Goal: Information Seeking & Learning: Learn about a topic

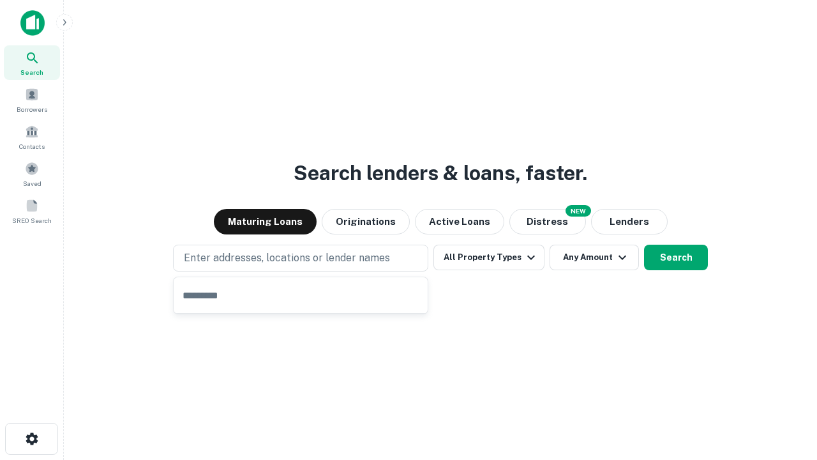
type input "**********"
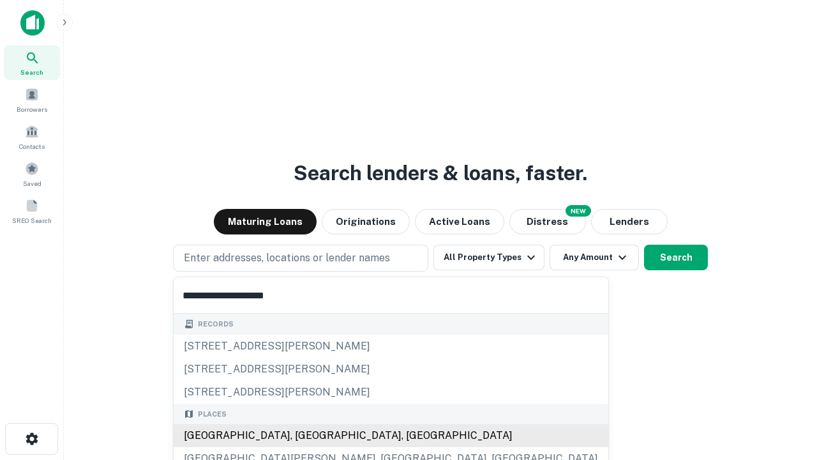
click at [305, 435] on div "Santa Monica, CA, USA" at bounding box center [391, 435] width 435 height 23
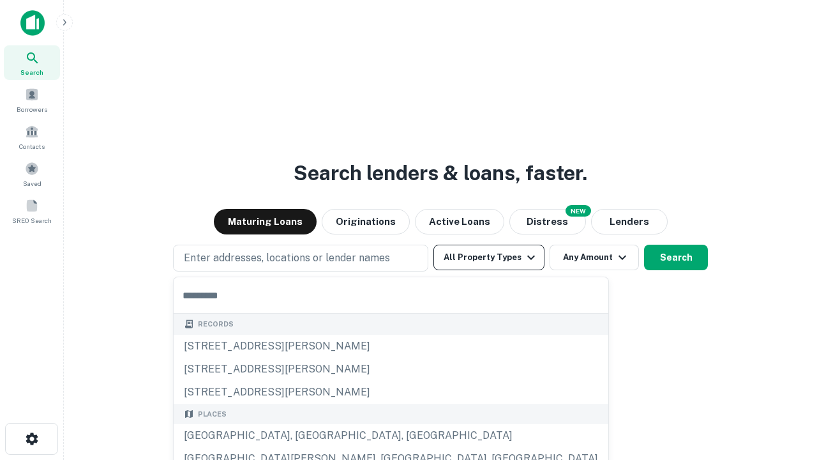
click at [489, 257] on button "All Property Types" at bounding box center [488, 257] width 111 height 26
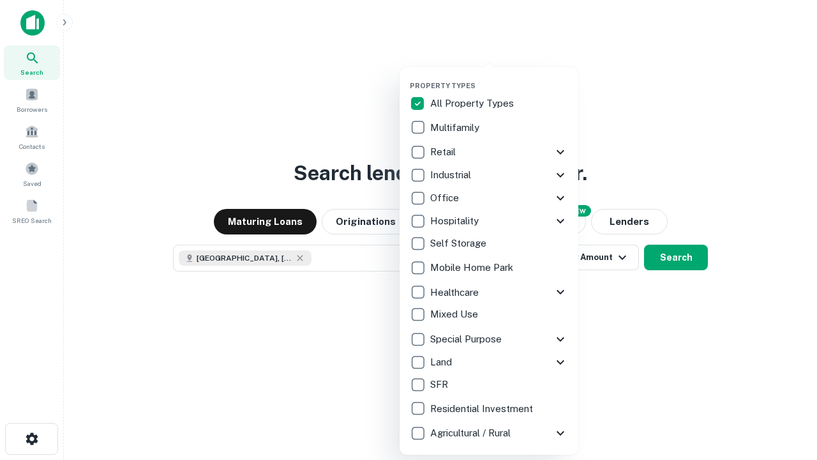
click at [499, 77] on button "button" at bounding box center [499, 77] width 179 height 1
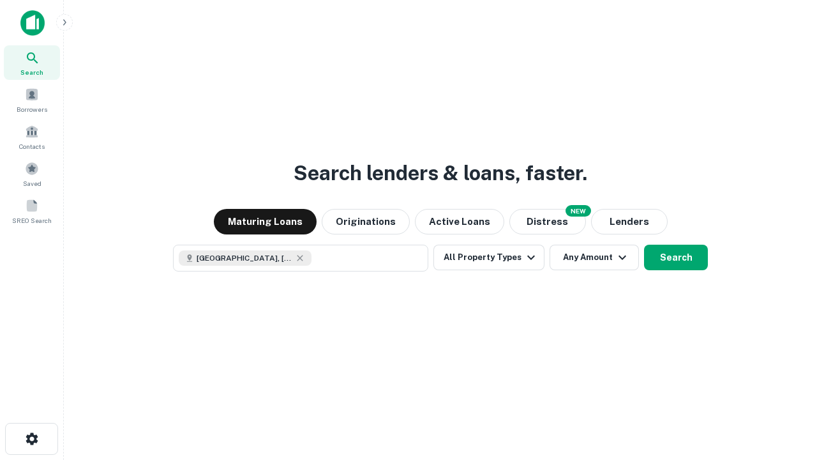
scroll to position [20, 0]
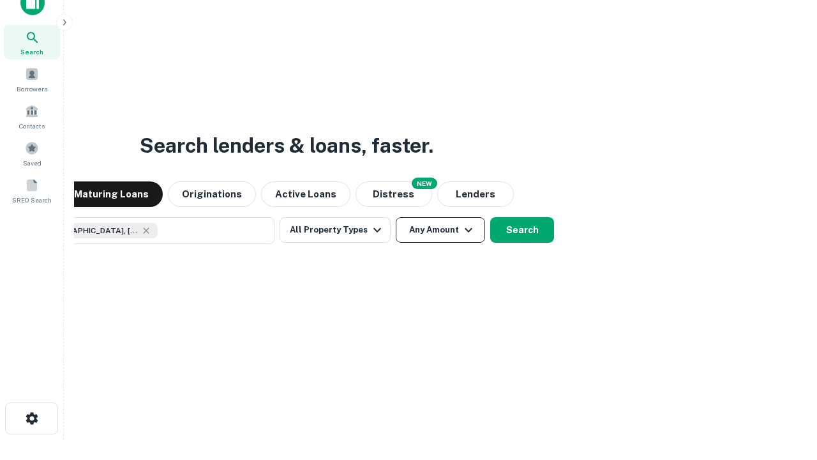
click at [396, 217] on button "Any Amount" at bounding box center [440, 230] width 89 height 26
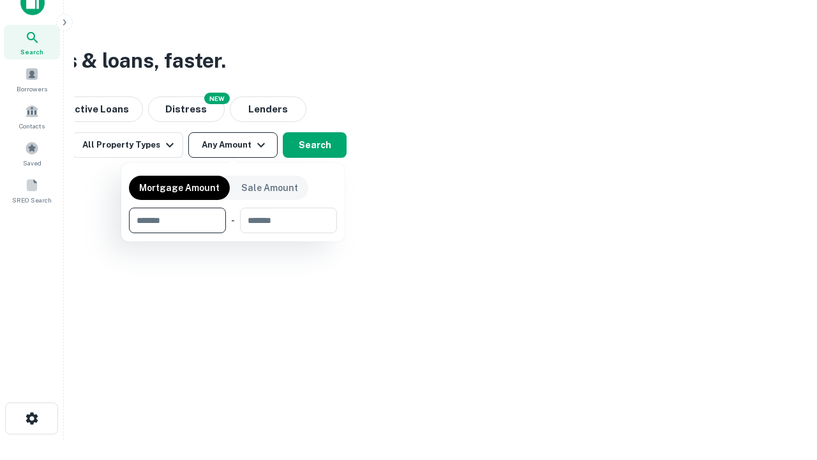
type input "*******"
click at [233, 233] on button "button" at bounding box center [233, 233] width 208 height 1
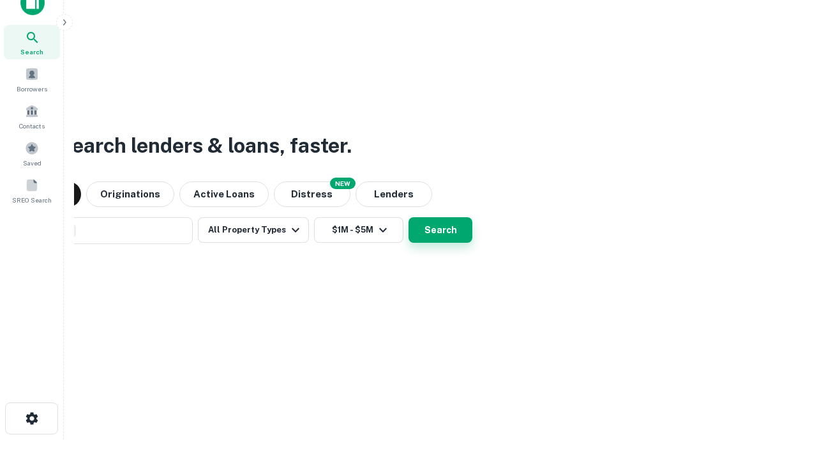
click at [408, 217] on button "Search" at bounding box center [440, 230] width 64 height 26
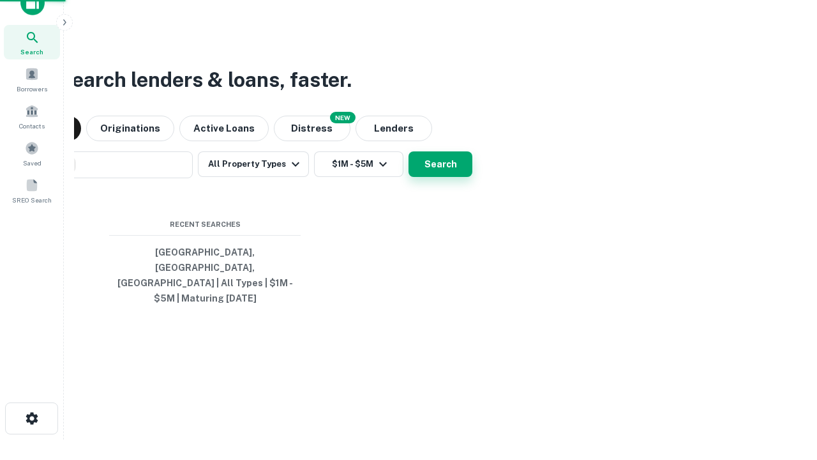
scroll to position [41, 361]
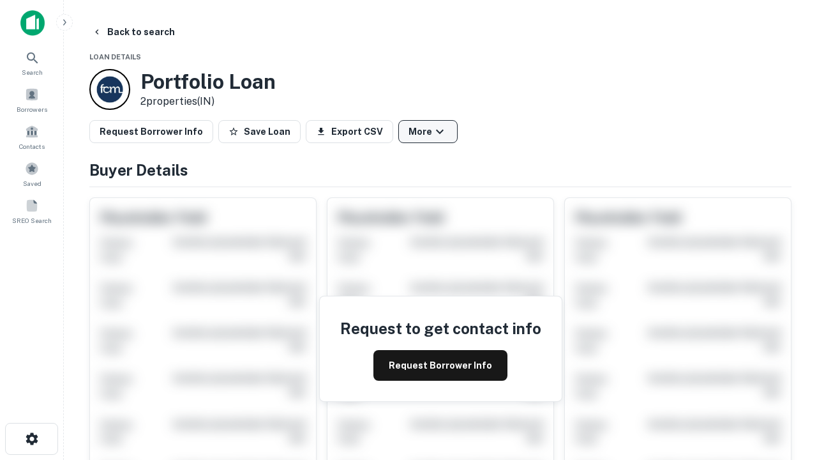
click at [428, 131] on button "More" at bounding box center [427, 131] width 59 height 23
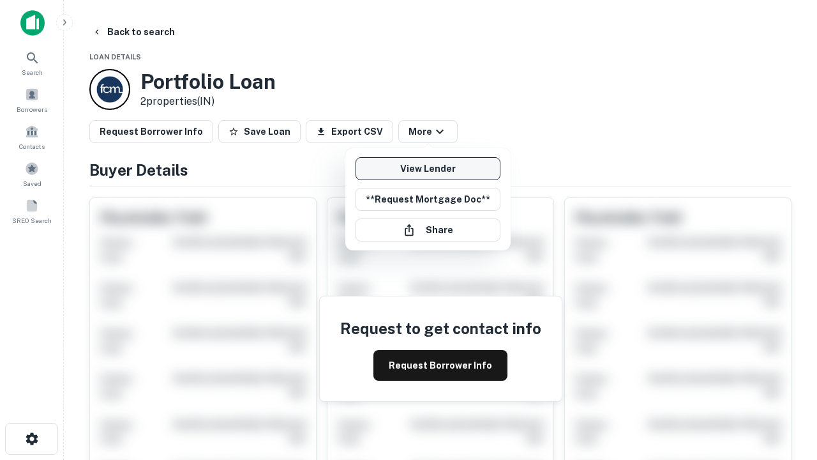
click at [428, 168] on link "View Lender" at bounding box center [427, 168] width 145 height 23
